Goal: Task Accomplishment & Management: Complete application form

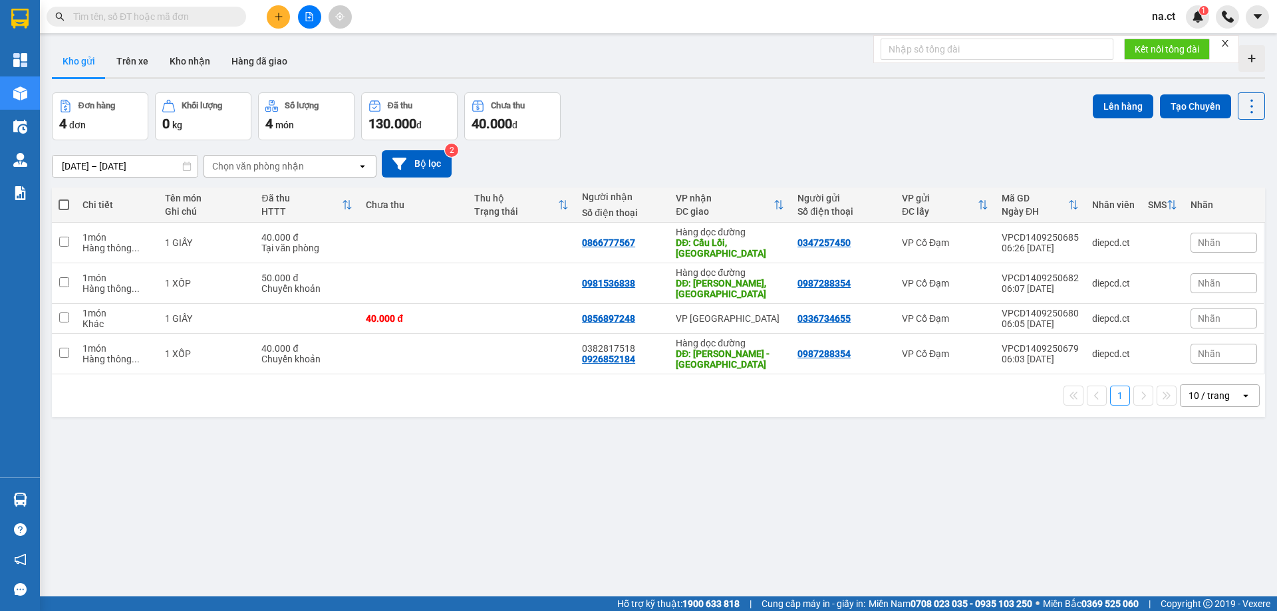
click at [118, 11] on input "text" at bounding box center [151, 16] width 157 height 15
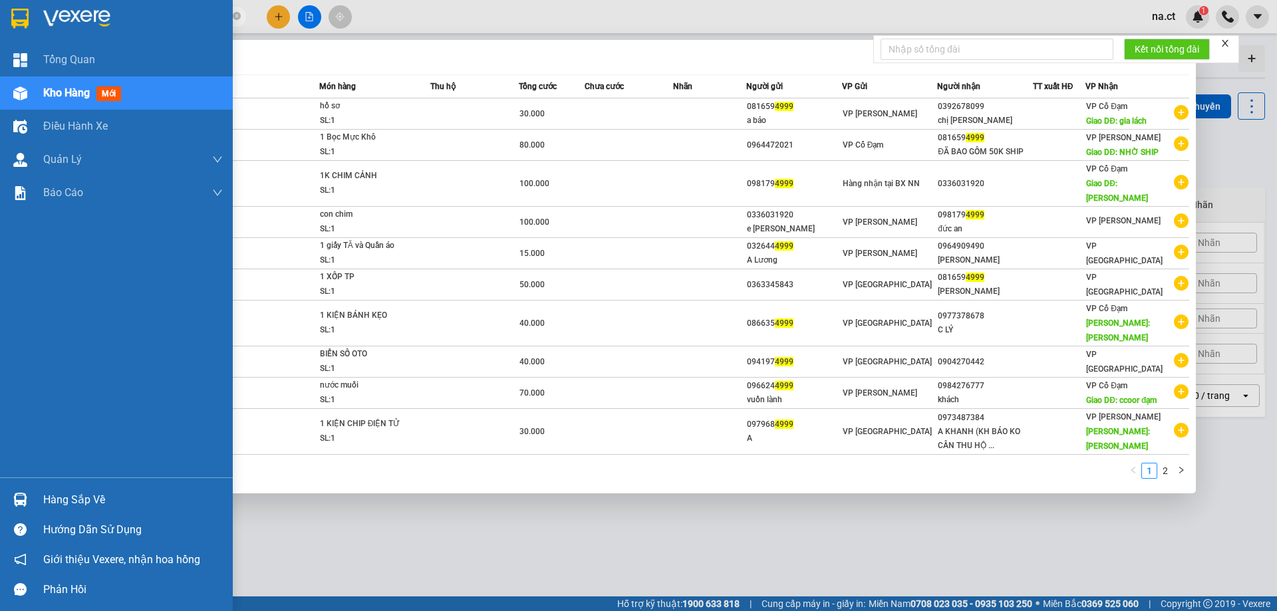
drag, startPoint x: 122, startPoint y: 22, endPoint x: 0, endPoint y: 38, distance: 123.4
click at [0, 38] on section "Kết quả tìm kiếm ( 13 ) Bộ lọc Mã ĐH Trạng thái Món hàng Thu hộ Tổng cước Chưa …" at bounding box center [638, 305] width 1277 height 611
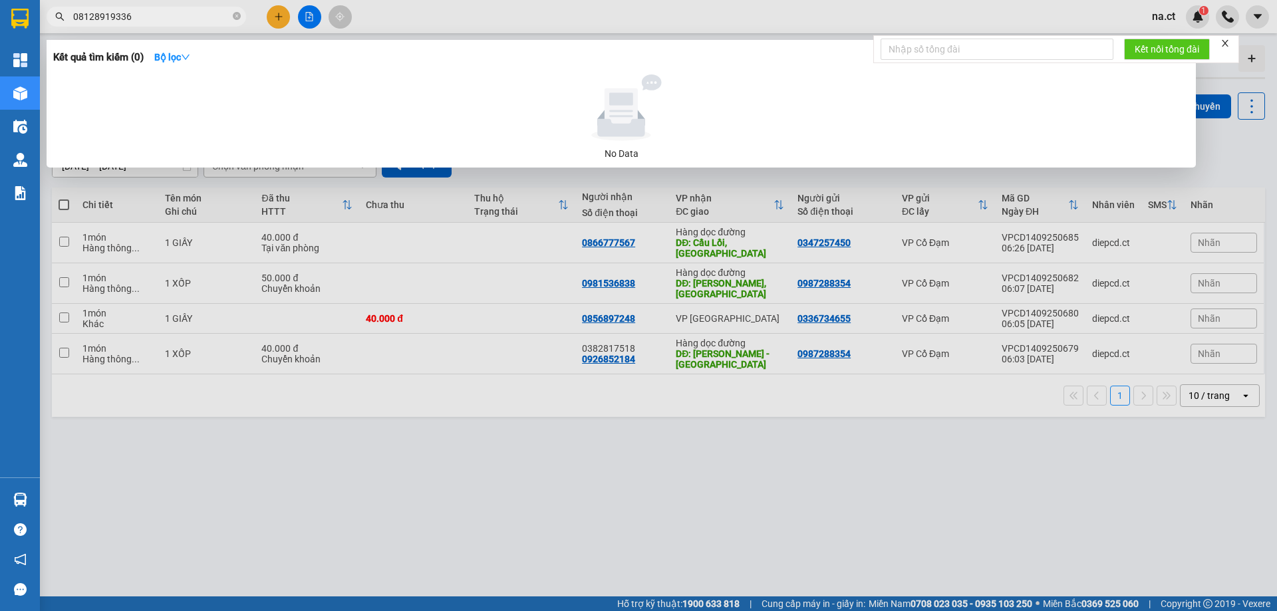
click at [195, 17] on input "08128919336" at bounding box center [151, 16] width 157 height 15
click at [849, 121] on div at bounding box center [621, 107] width 1125 height 66
click at [523, 29] on div at bounding box center [638, 305] width 1277 height 611
click at [142, 20] on input "08128919336" at bounding box center [151, 16] width 157 height 15
click at [1265, 165] on div at bounding box center [638, 305] width 1277 height 611
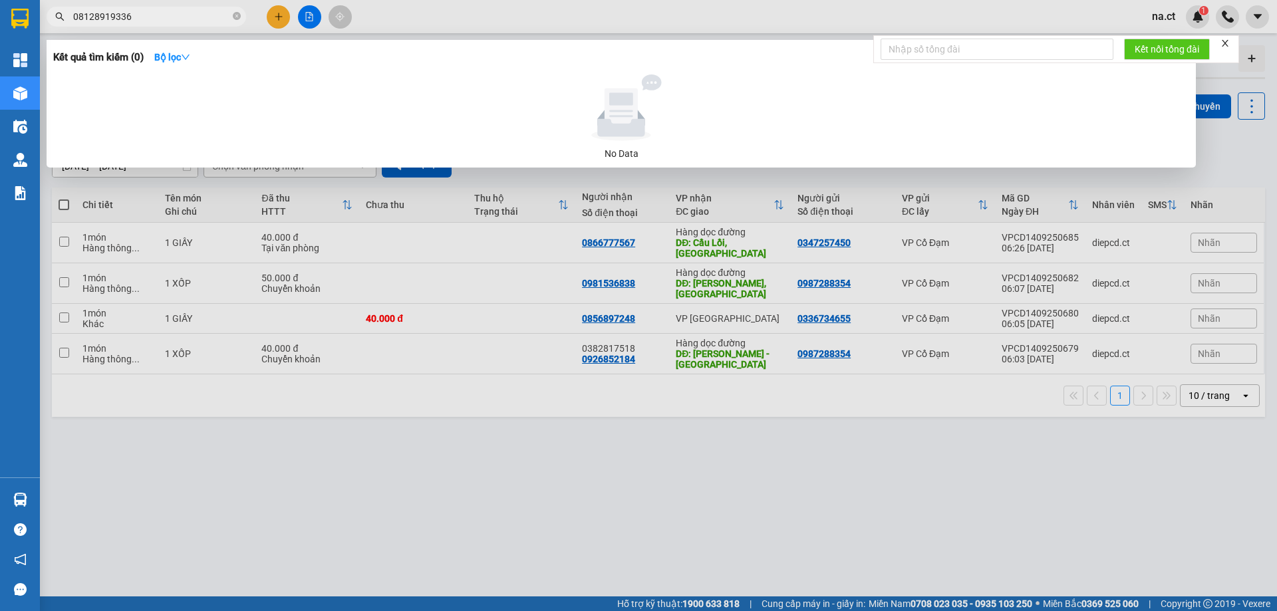
click at [132, 8] on span "08128919336" at bounding box center [146, 17] width 199 height 20
click at [150, 15] on input "08128919336" at bounding box center [151, 16] width 157 height 15
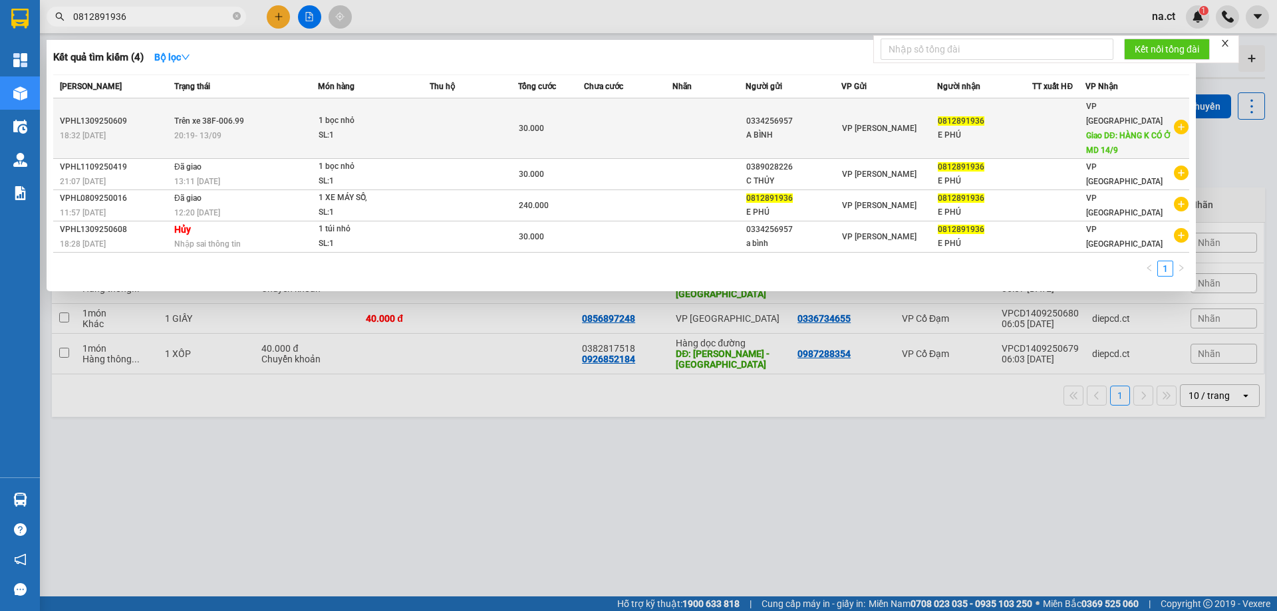
type input "0812891936"
click at [642, 128] on td at bounding box center [628, 128] width 88 height 61
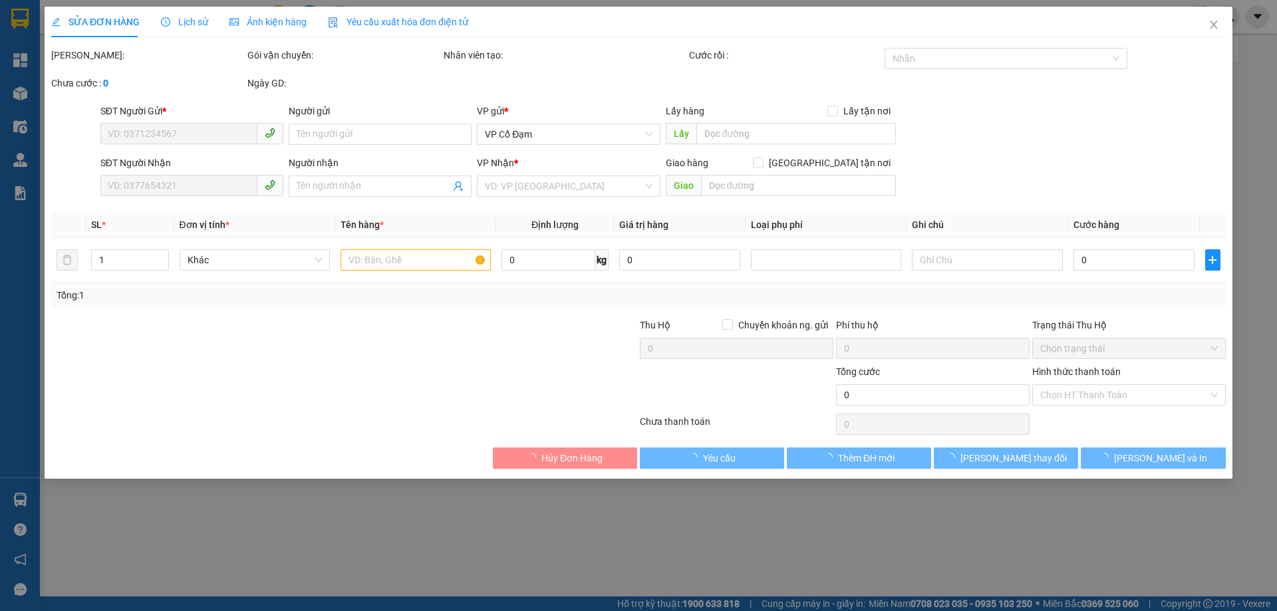
type input "0334256957"
type input "A BÌNH"
type input "0812891936"
type input "E PHÚ"
type input "HÀNG K CÓ Ở MD 14/9"
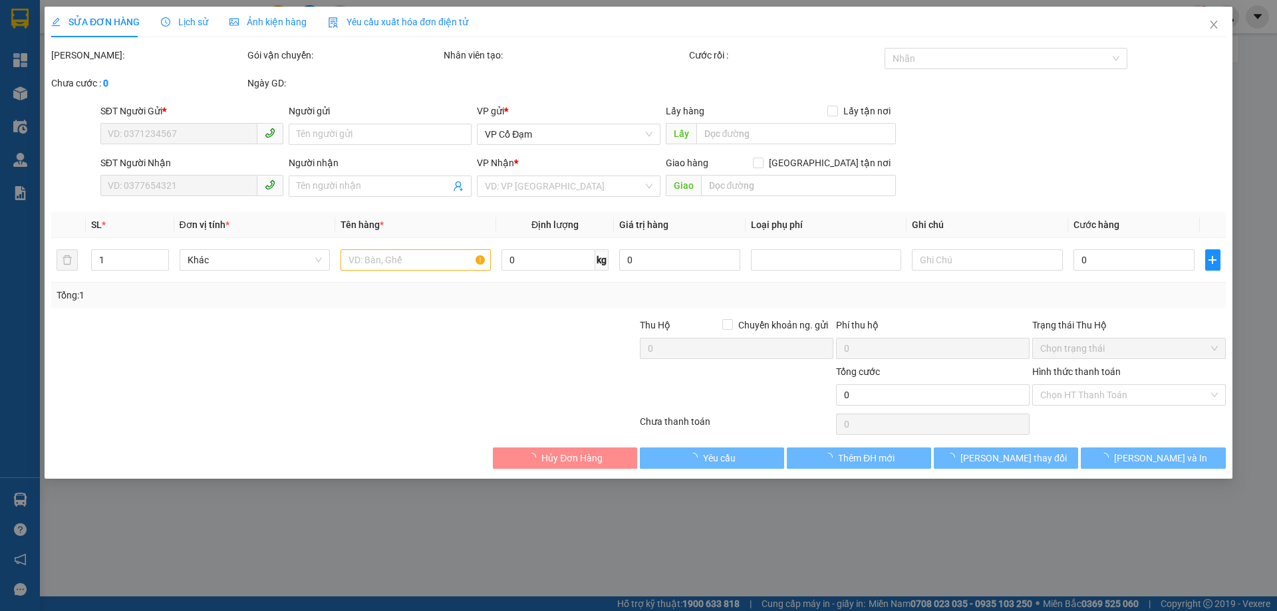
type input "30.000"
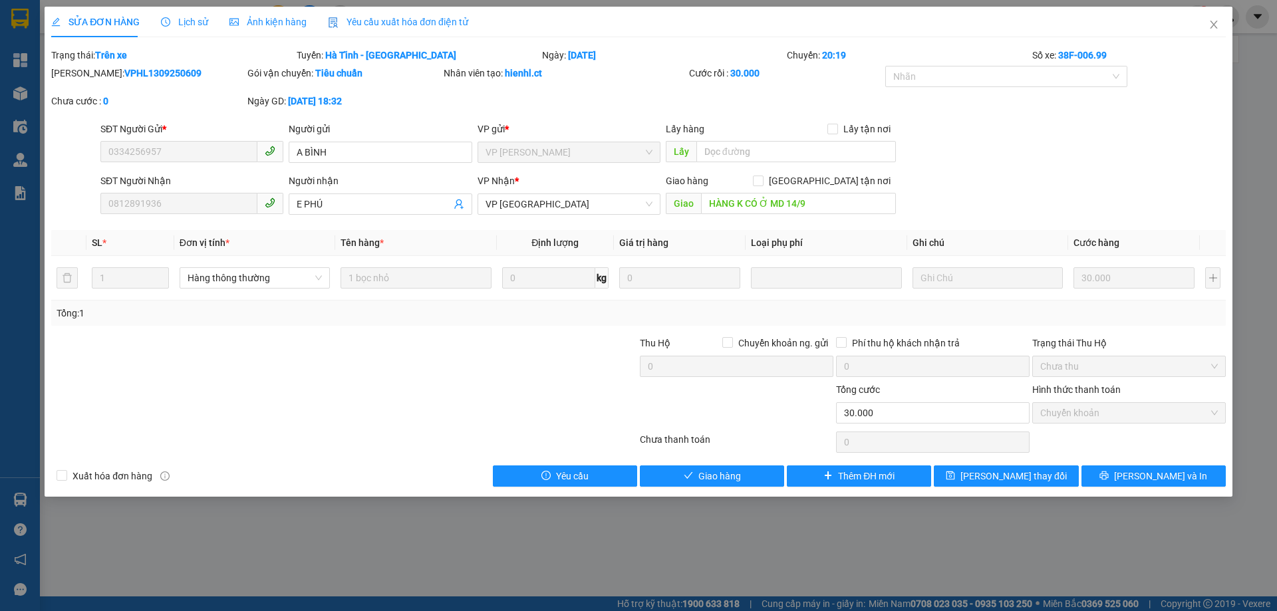
click at [201, 21] on span "Lịch sử" at bounding box center [184, 22] width 47 height 11
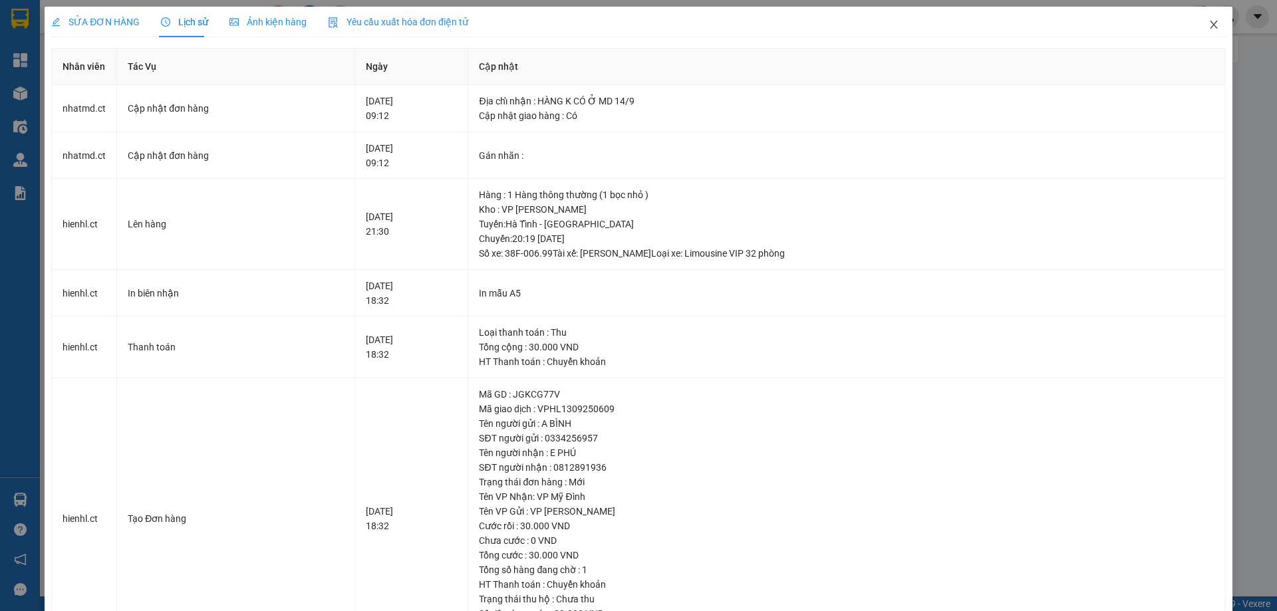
click at [1208, 21] on icon "close" at bounding box center [1213, 24] width 11 height 11
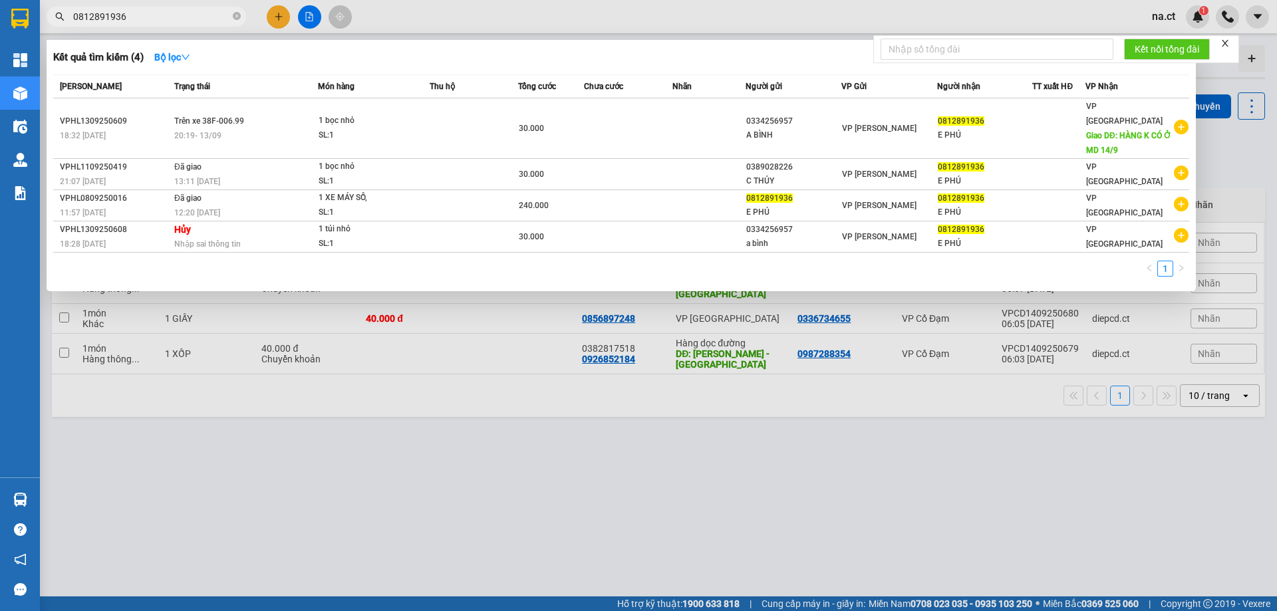
click at [160, 15] on input "0812891936" at bounding box center [151, 16] width 157 height 15
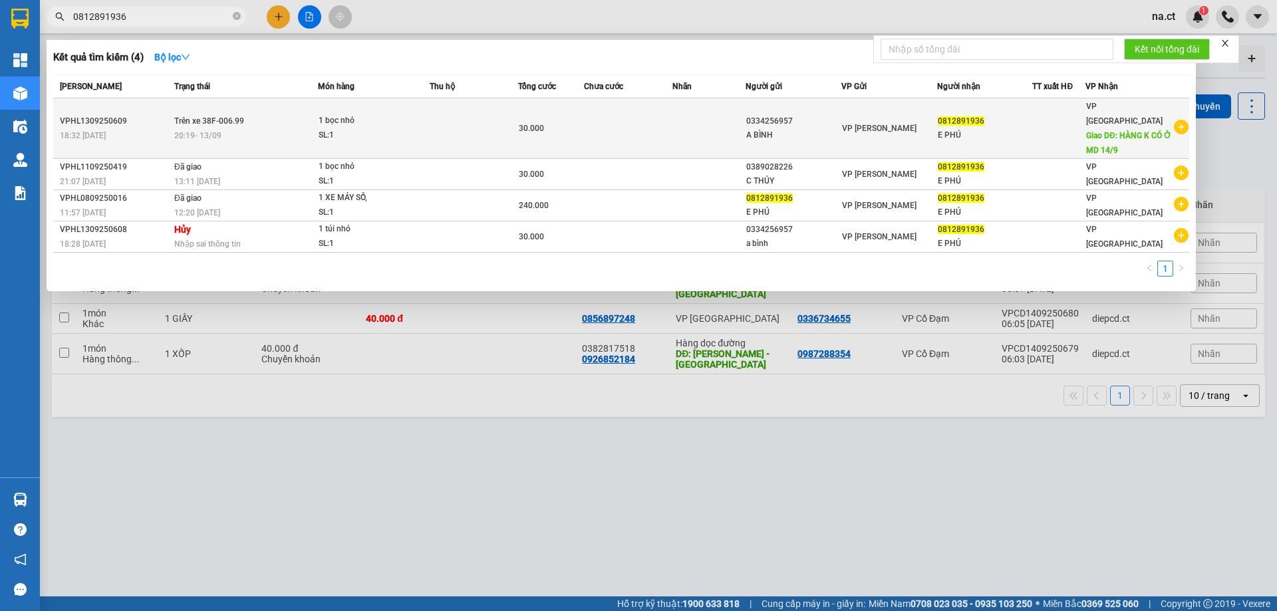
click at [624, 126] on td at bounding box center [628, 128] width 88 height 61
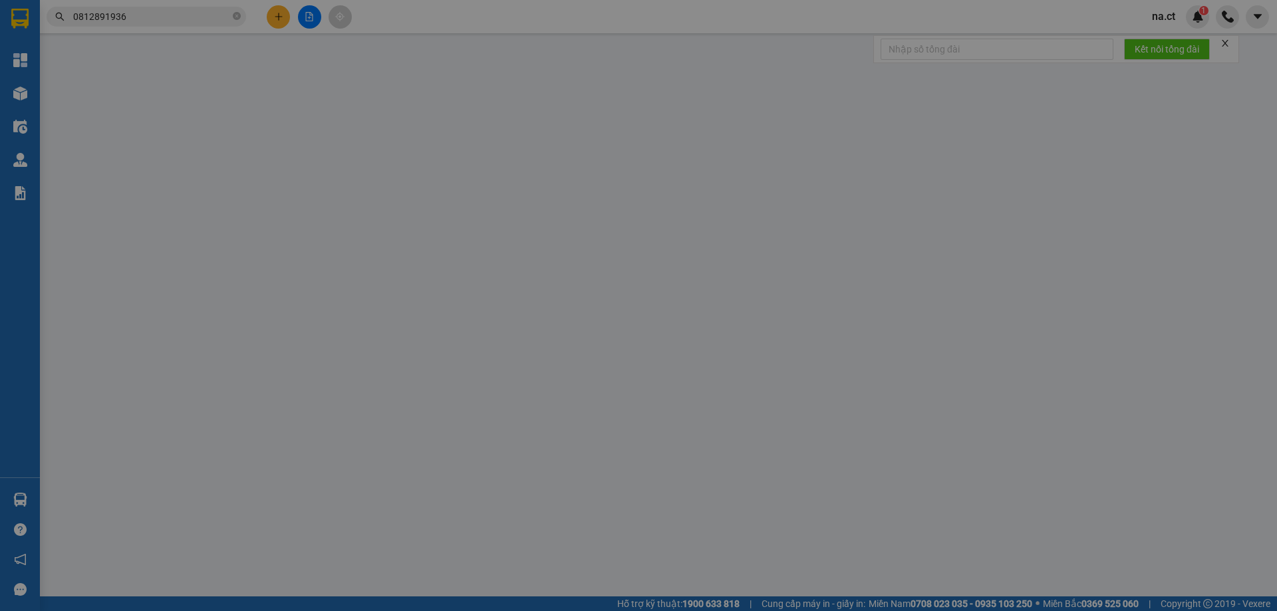
type input "0334256957"
type input "A BÌNH"
type input "0812891936"
type input "E PHÚ"
type input "HÀNG K CÓ Ở MD 14/9"
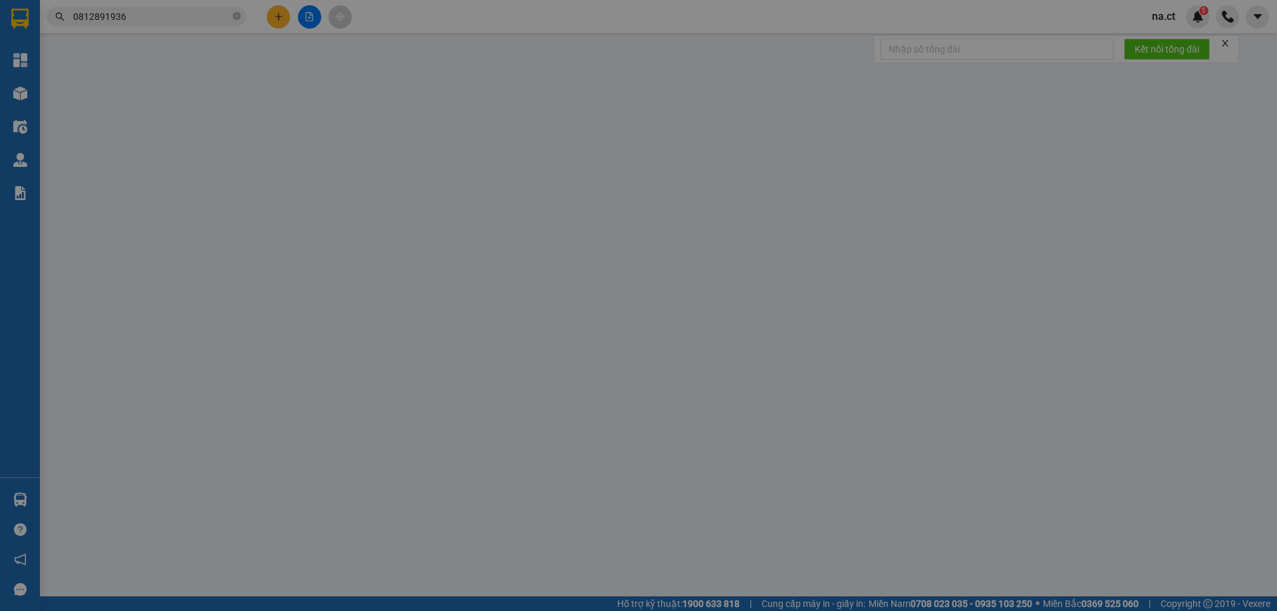
type input "30.000"
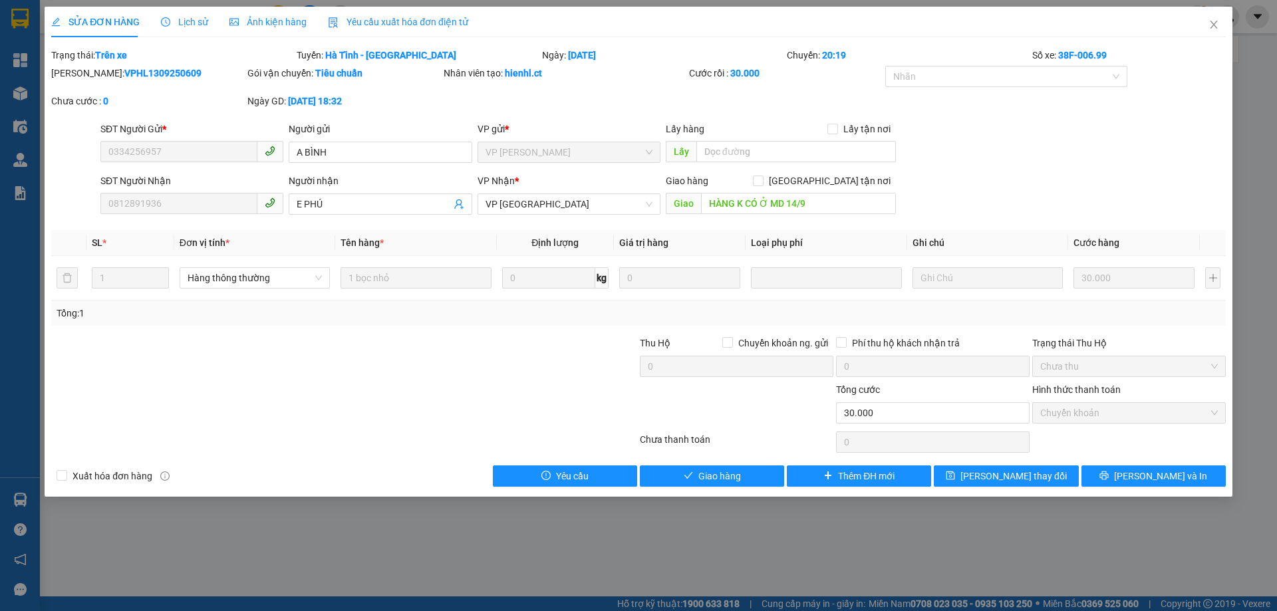
click at [192, 24] on span "Lịch sử" at bounding box center [184, 22] width 47 height 11
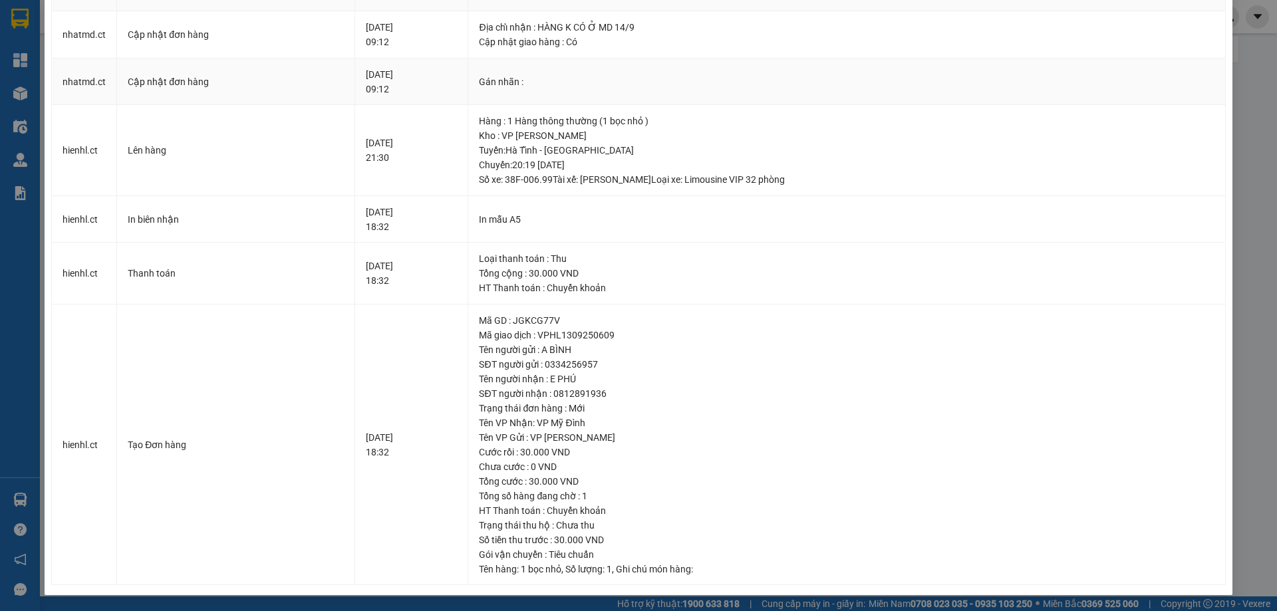
scroll to position [88, 0]
click at [1250, 90] on div "SỬA ĐƠN HÀNG Lịch sử Ảnh kiện hàng Yêu cầu xuất hóa đơn điện tử Total Paid Fee …" at bounding box center [638, 305] width 1277 height 611
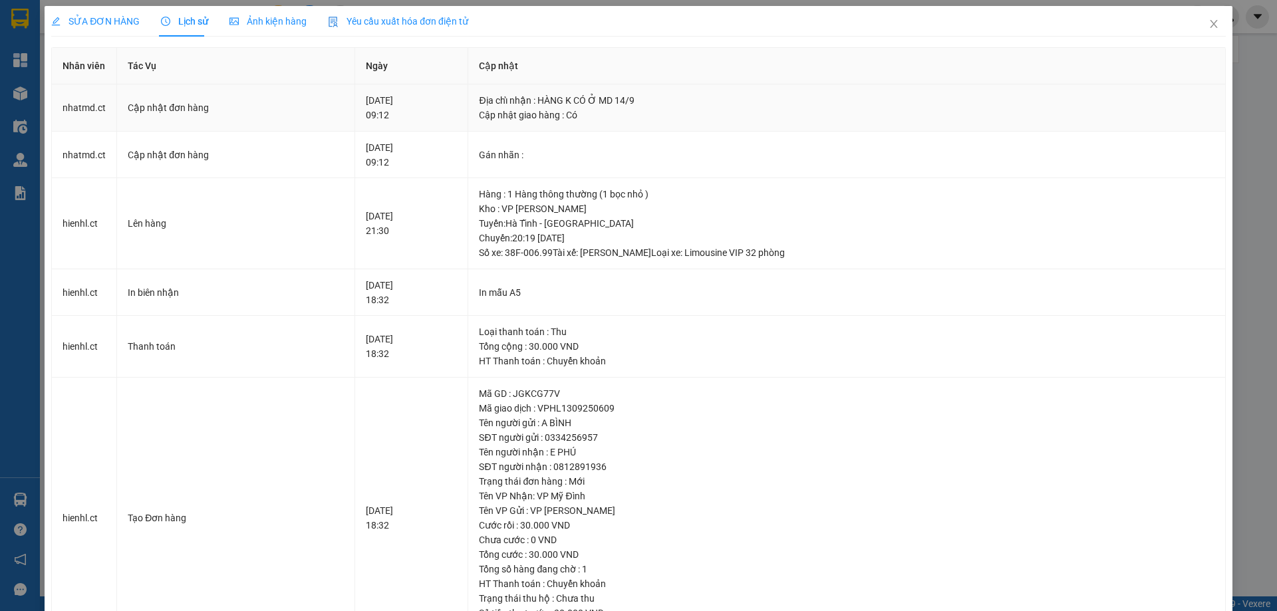
scroll to position [0, 0]
click at [1208, 26] on icon "close" at bounding box center [1213, 24] width 11 height 11
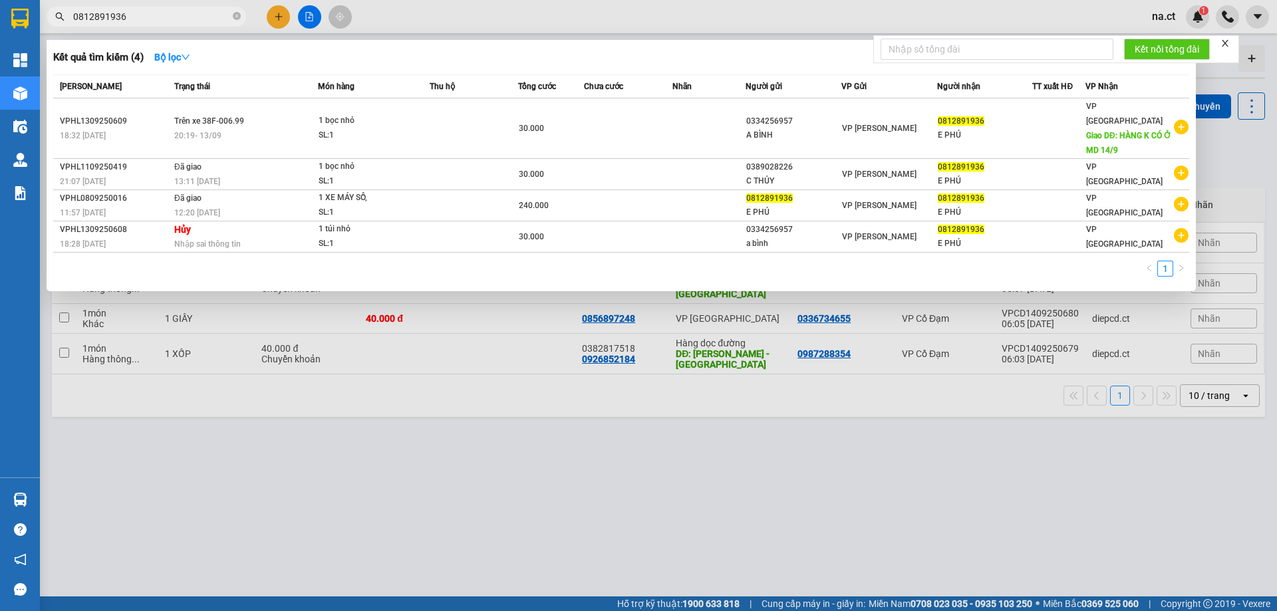
click at [166, 16] on input "0812891936" at bounding box center [151, 16] width 157 height 15
